Goal: Information Seeking & Learning: Find specific fact

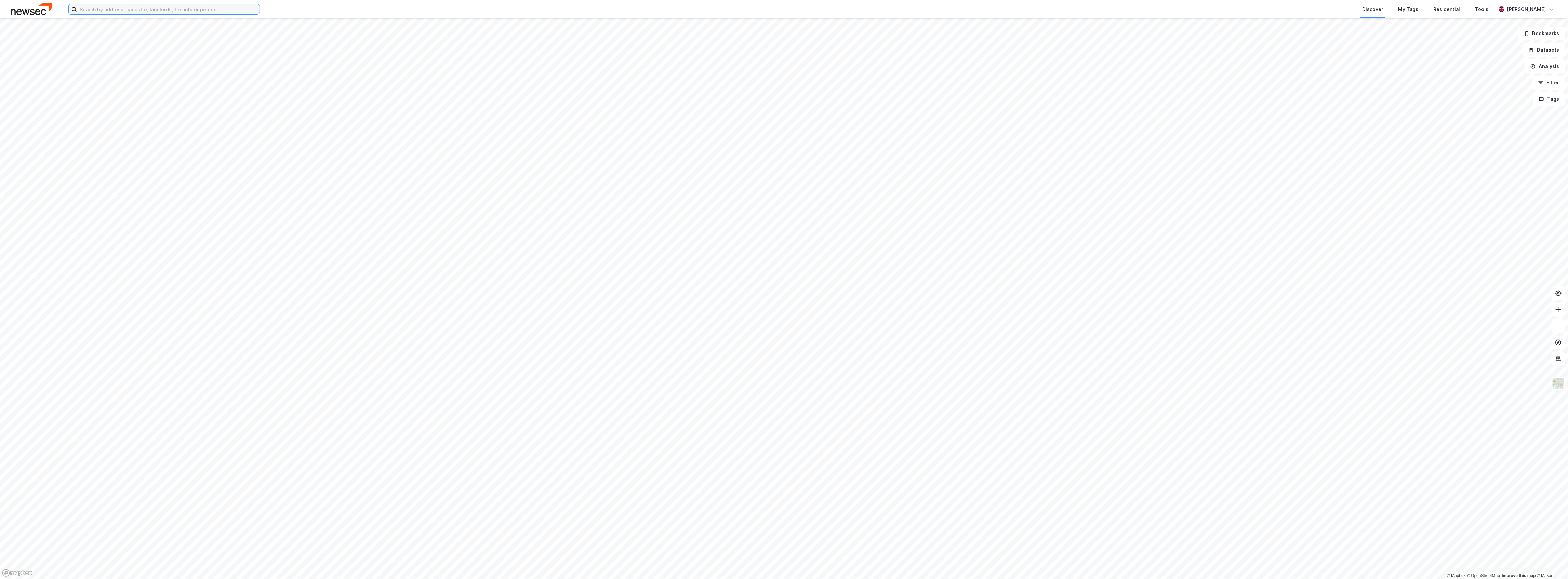
click at [124, 13] on input at bounding box center [168, 9] width 183 height 10
type input "ellingsrudhjemmet"
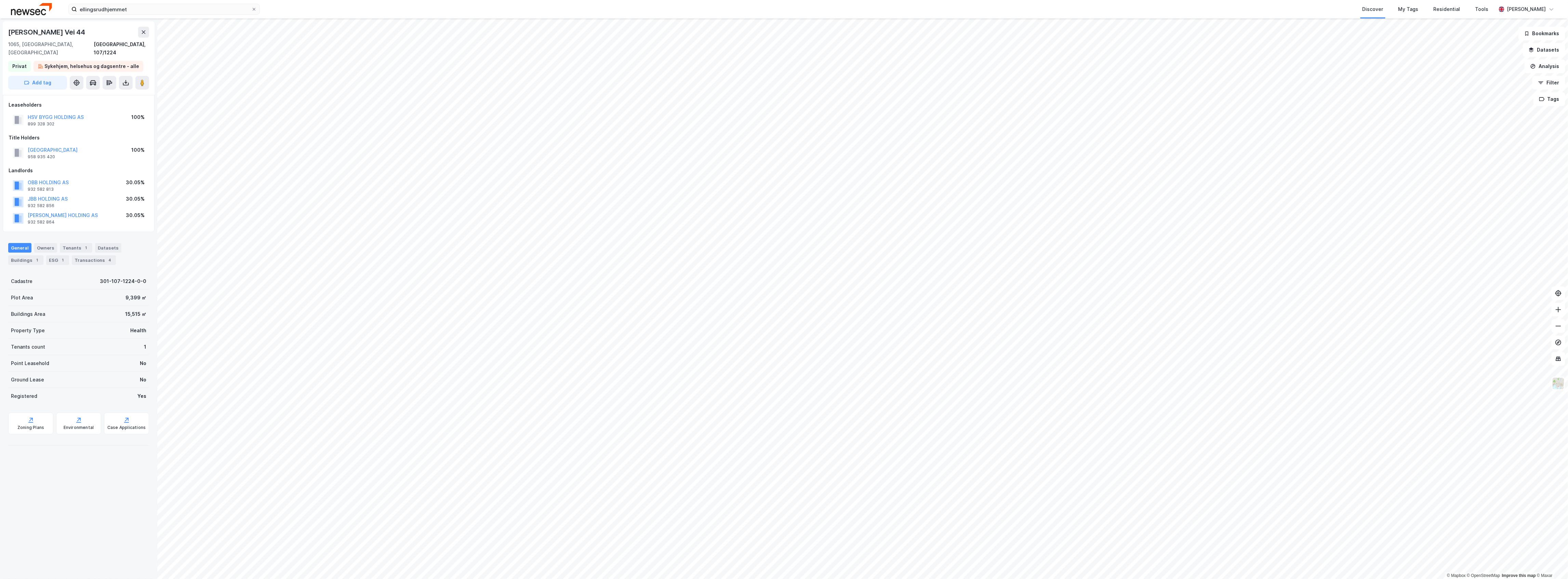
click at [101, 112] on div "HSV BYGG HOLDING AS 899 328 302 100%" at bounding box center [79, 120] width 140 height 16
